Goal: Task Accomplishment & Management: Complete application form

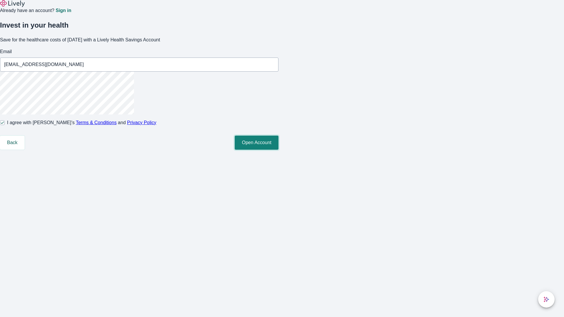
click at [279, 150] on button "Open Account" at bounding box center [257, 143] width 44 height 14
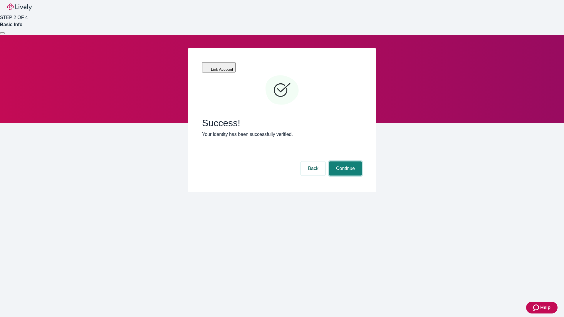
click at [345, 162] on button "Continue" at bounding box center [345, 169] width 33 height 14
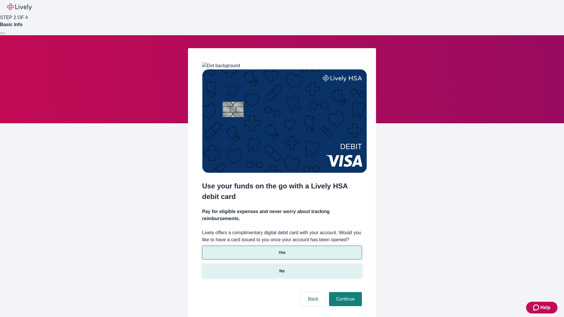
click at [282, 268] on p "No" at bounding box center [282, 271] width 6 height 6
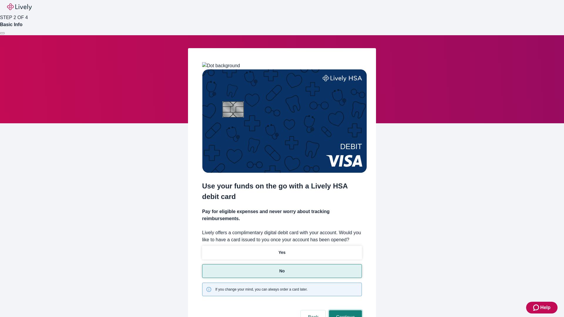
click at [345, 311] on button "Continue" at bounding box center [345, 318] width 33 height 14
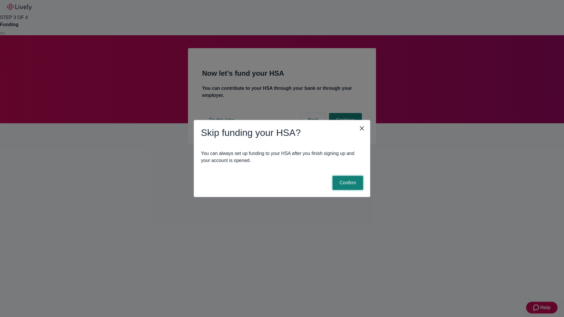
click at [347, 183] on button "Confirm" at bounding box center [348, 183] width 31 height 14
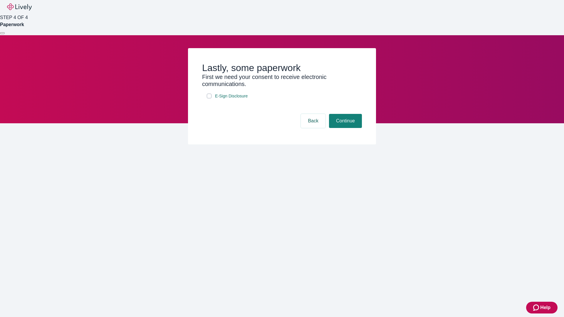
click at [209, 98] on input "E-Sign Disclosure" at bounding box center [209, 96] width 5 height 5
checkbox input "true"
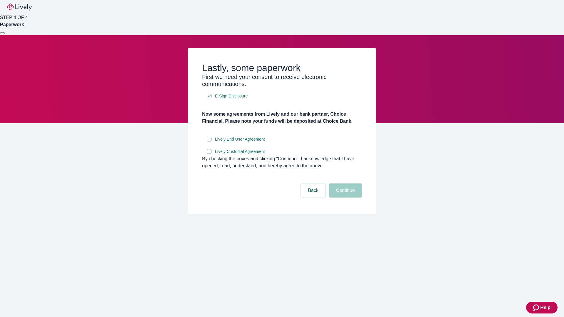
click at [209, 142] on input "Lively End User Agreement" at bounding box center [209, 139] width 5 height 5
checkbox input "true"
click at [209, 154] on input "Lively Custodial Agreement" at bounding box center [209, 151] width 5 height 5
checkbox input "true"
click at [345, 198] on button "Continue" at bounding box center [345, 191] width 33 height 14
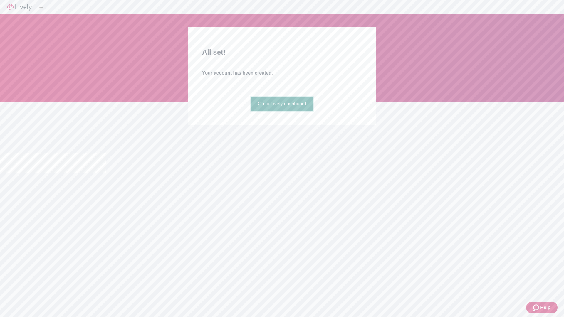
click at [282, 111] on link "Go to Lively dashboard" at bounding box center [282, 104] width 63 height 14
